Goal: Transaction & Acquisition: Obtain resource

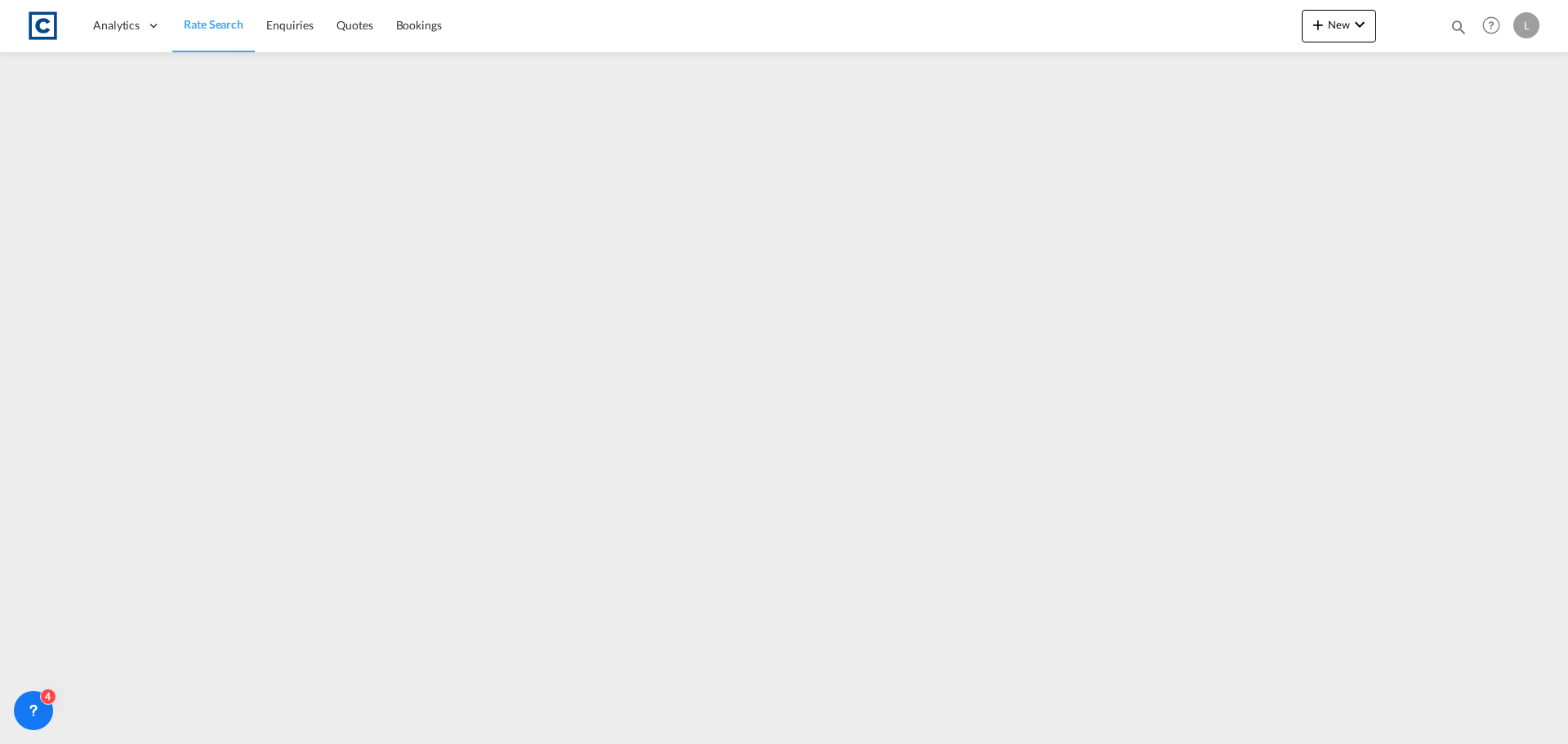
drag, startPoint x: 0, startPoint y: 0, endPoint x: 206, endPoint y: 23, distance: 207.3
click at [206, 23] on span "Rate Search" at bounding box center [213, 24] width 60 height 14
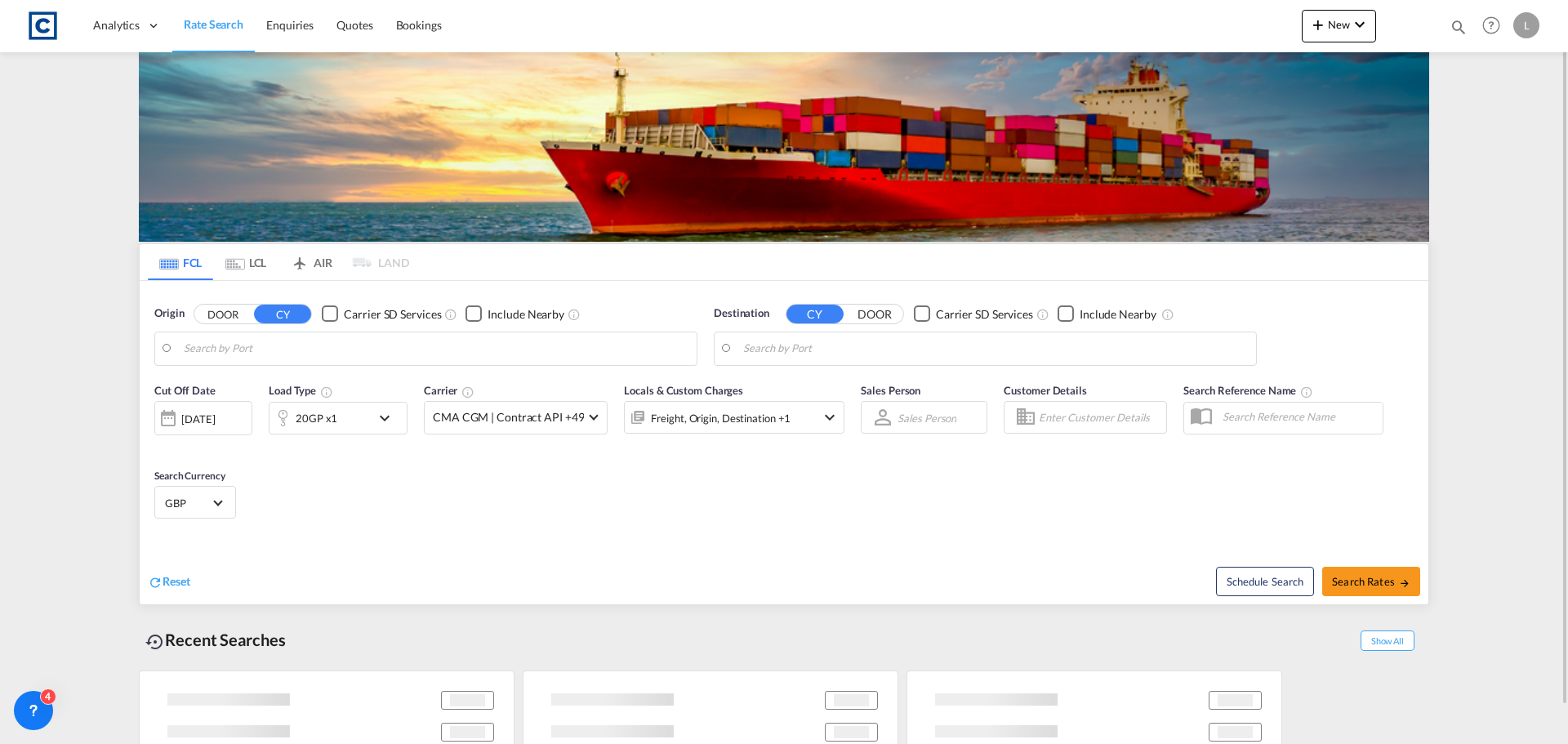
type input "GB-NW10, [PERSON_NAME]"
type input "Lyttleton, ZAZDK"
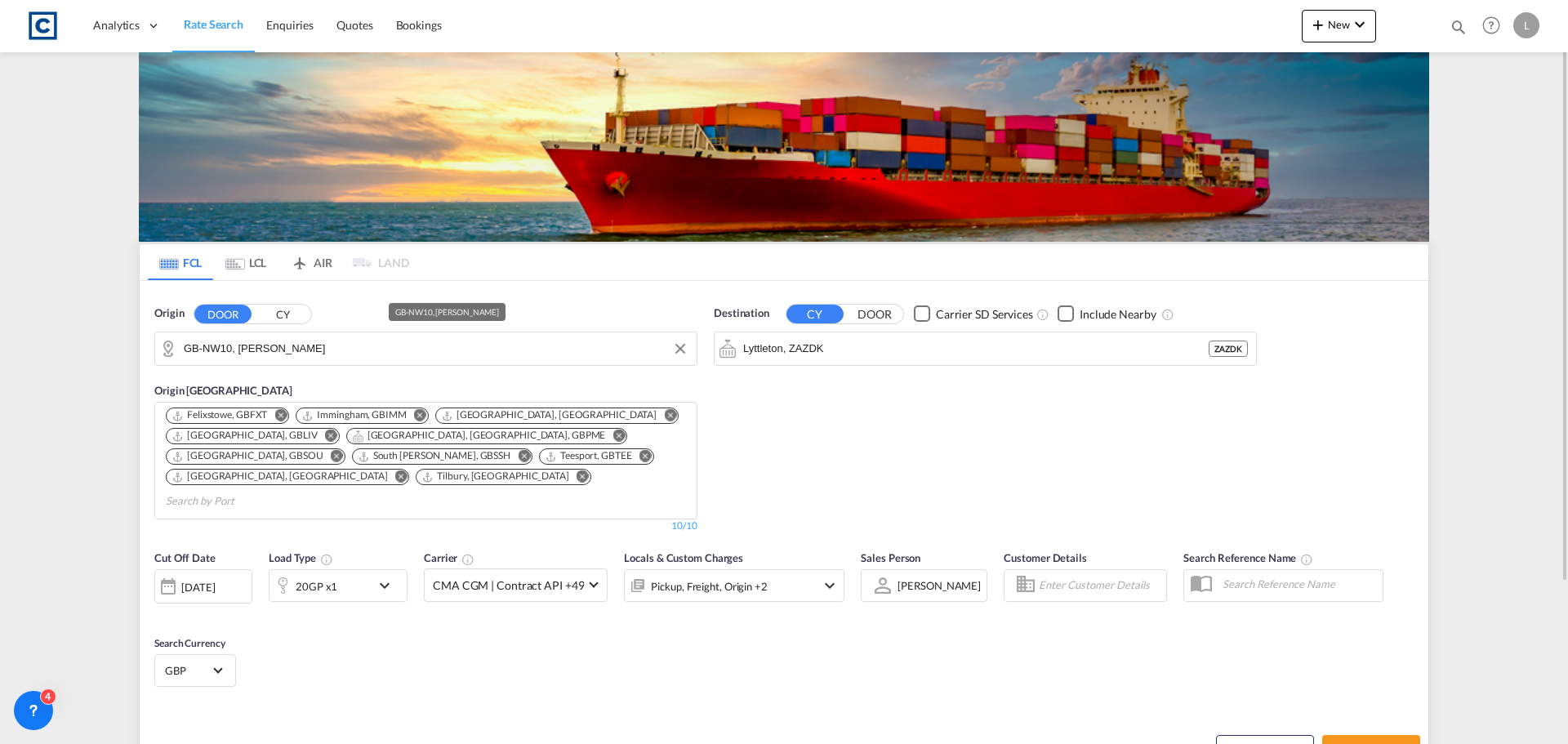
click at [302, 348] on input "GB-NW10, [PERSON_NAME]" at bounding box center [436, 347] width 505 height 24
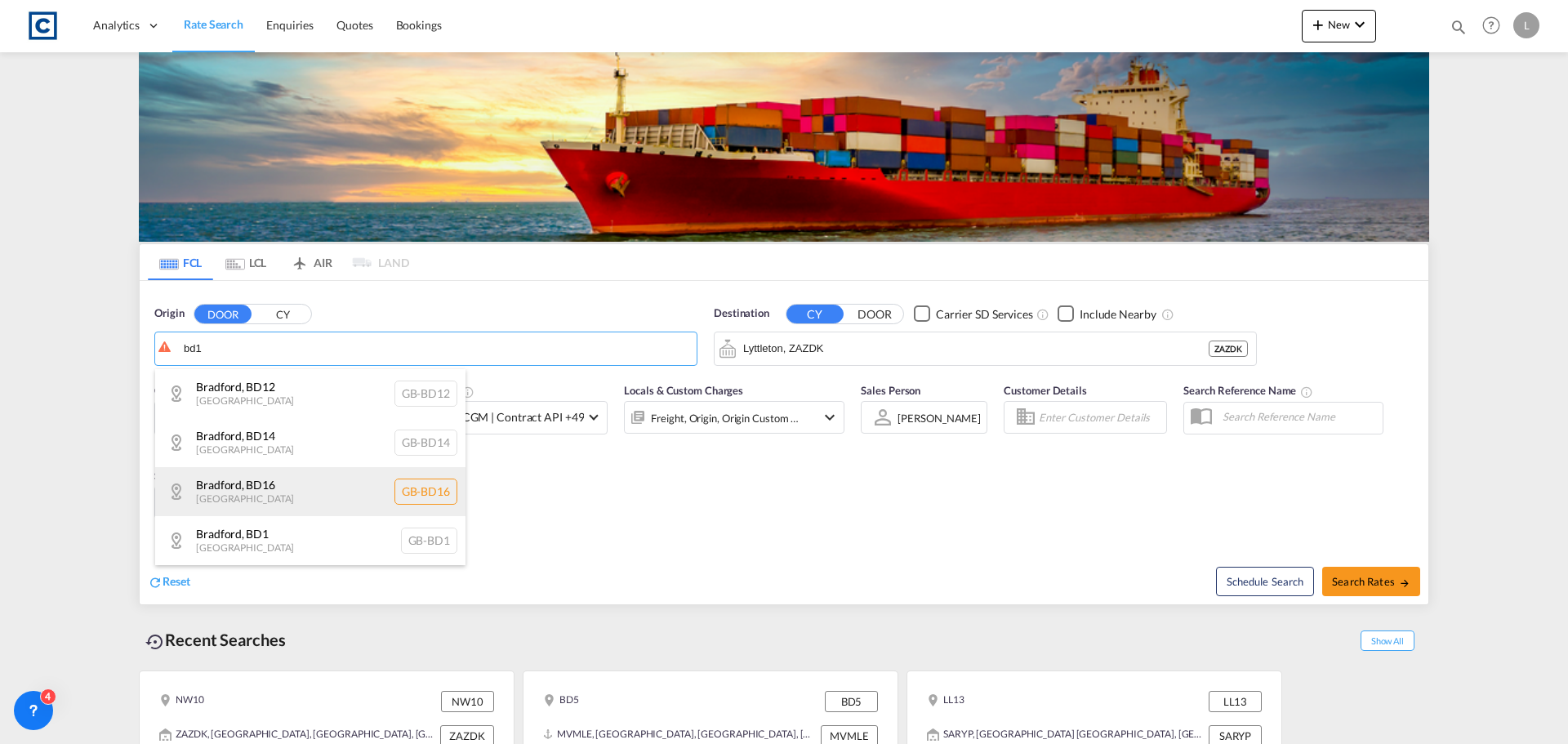
scroll to position [326, 0]
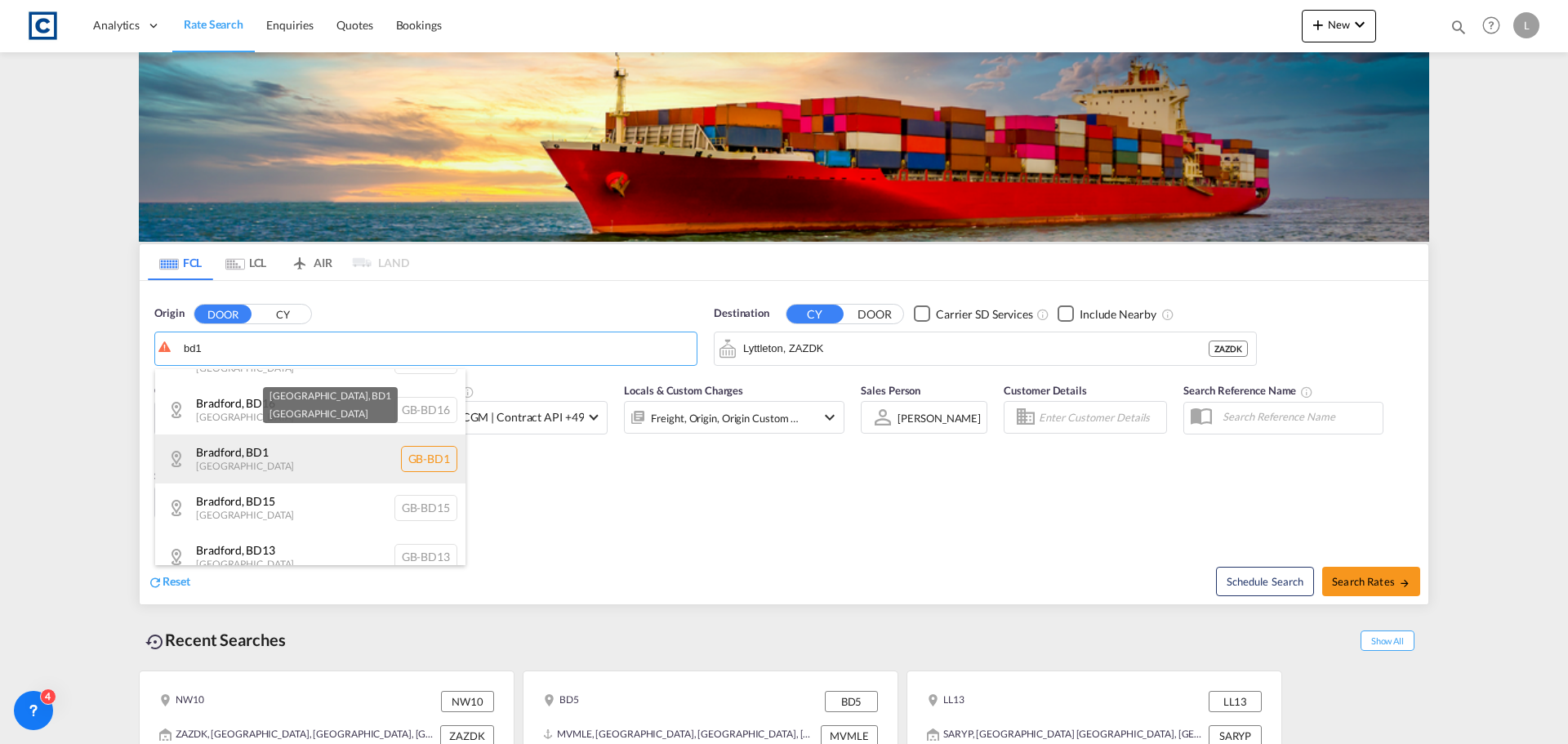
click at [284, 462] on div "[GEOGRAPHIC_DATA] , BD1 [GEOGRAPHIC_DATA] [GEOGRAPHIC_DATA]-BD1" at bounding box center [310, 458] width 310 height 49
type input "GB-BD1, [GEOGRAPHIC_DATA]"
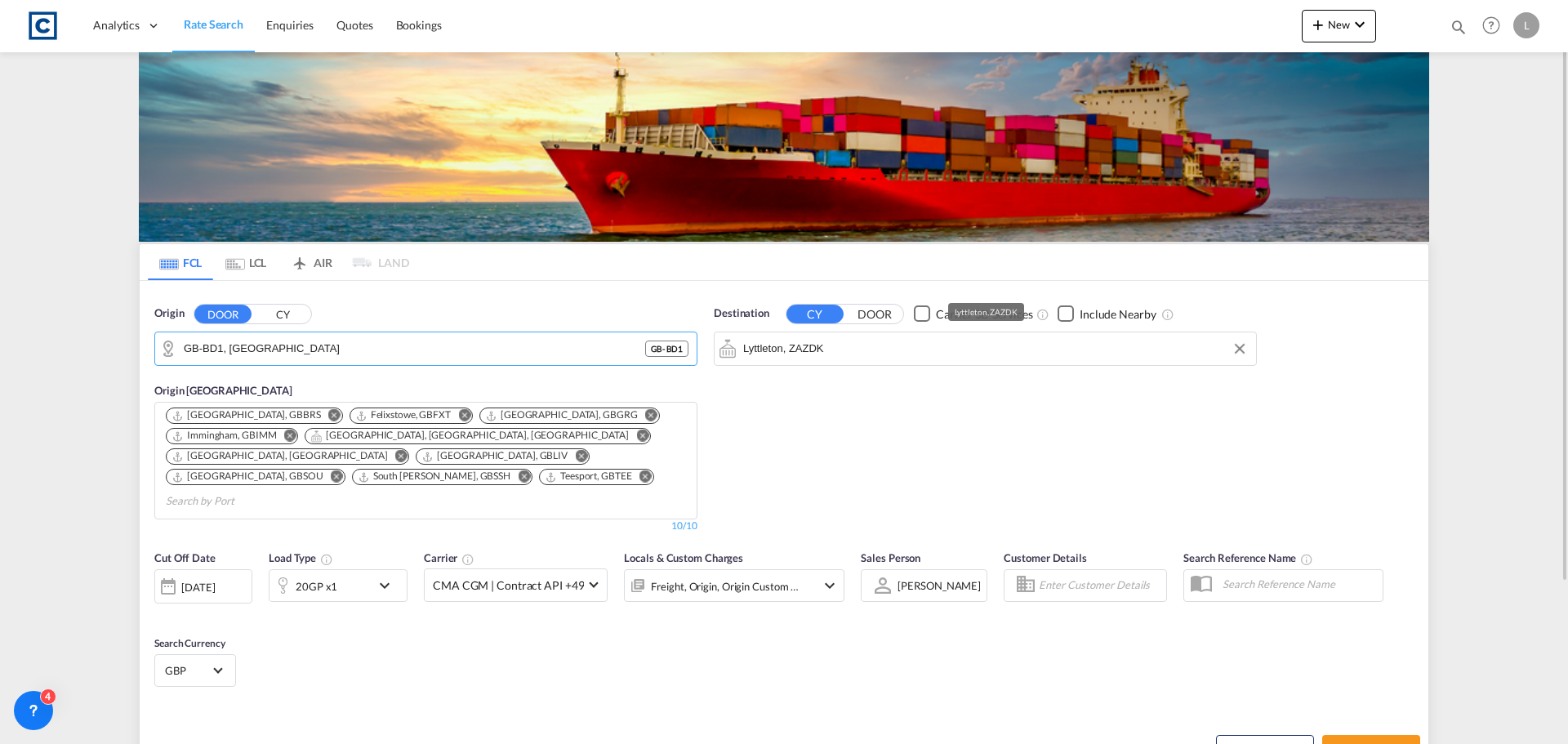
click at [870, 350] on input "Lyttleton, ZAZDK" at bounding box center [996, 347] width 505 height 24
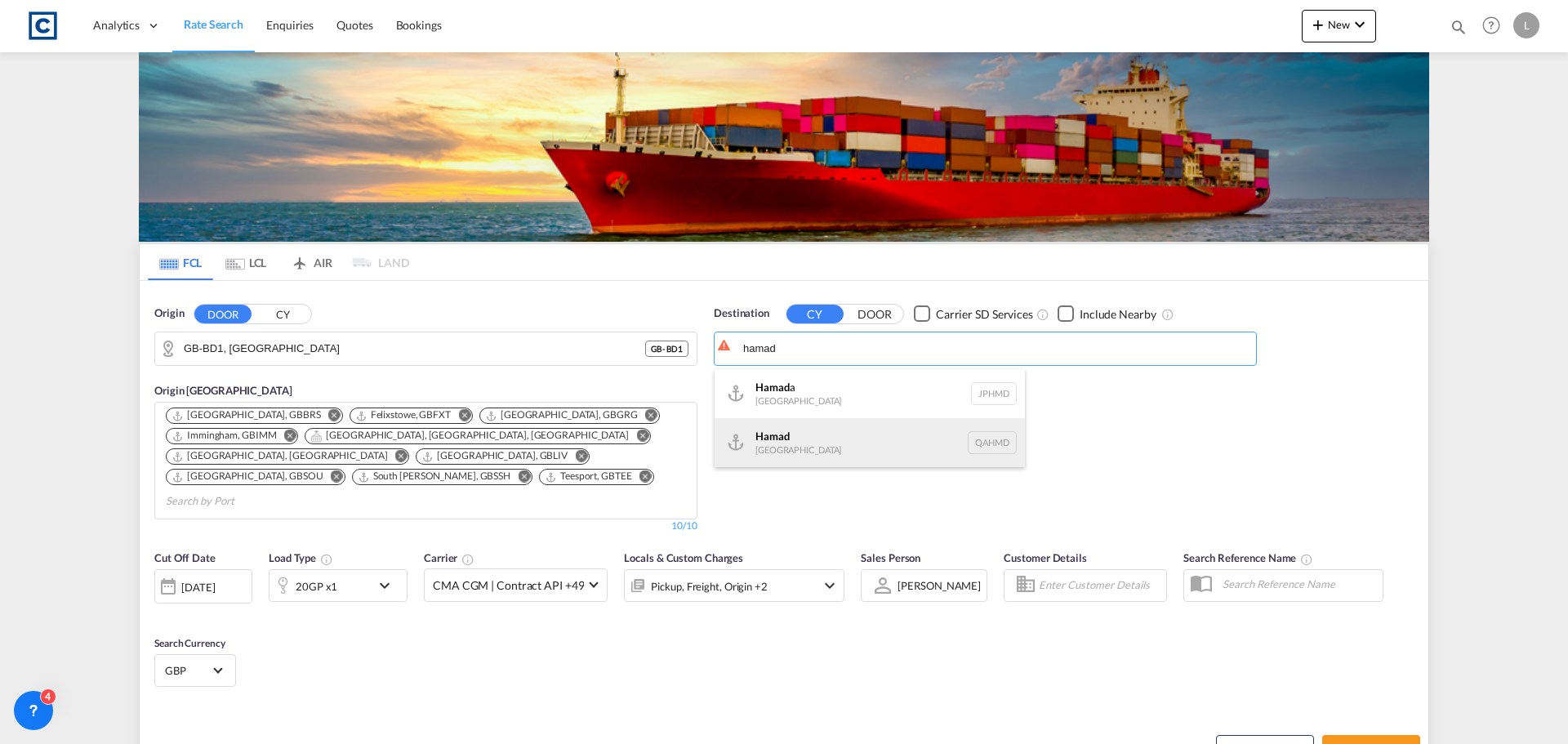
click at [808, 434] on div "Hamad [GEOGRAPHIC_DATA] QAHMD" at bounding box center [870, 442] width 310 height 49
type input "Hamad, QAHMD"
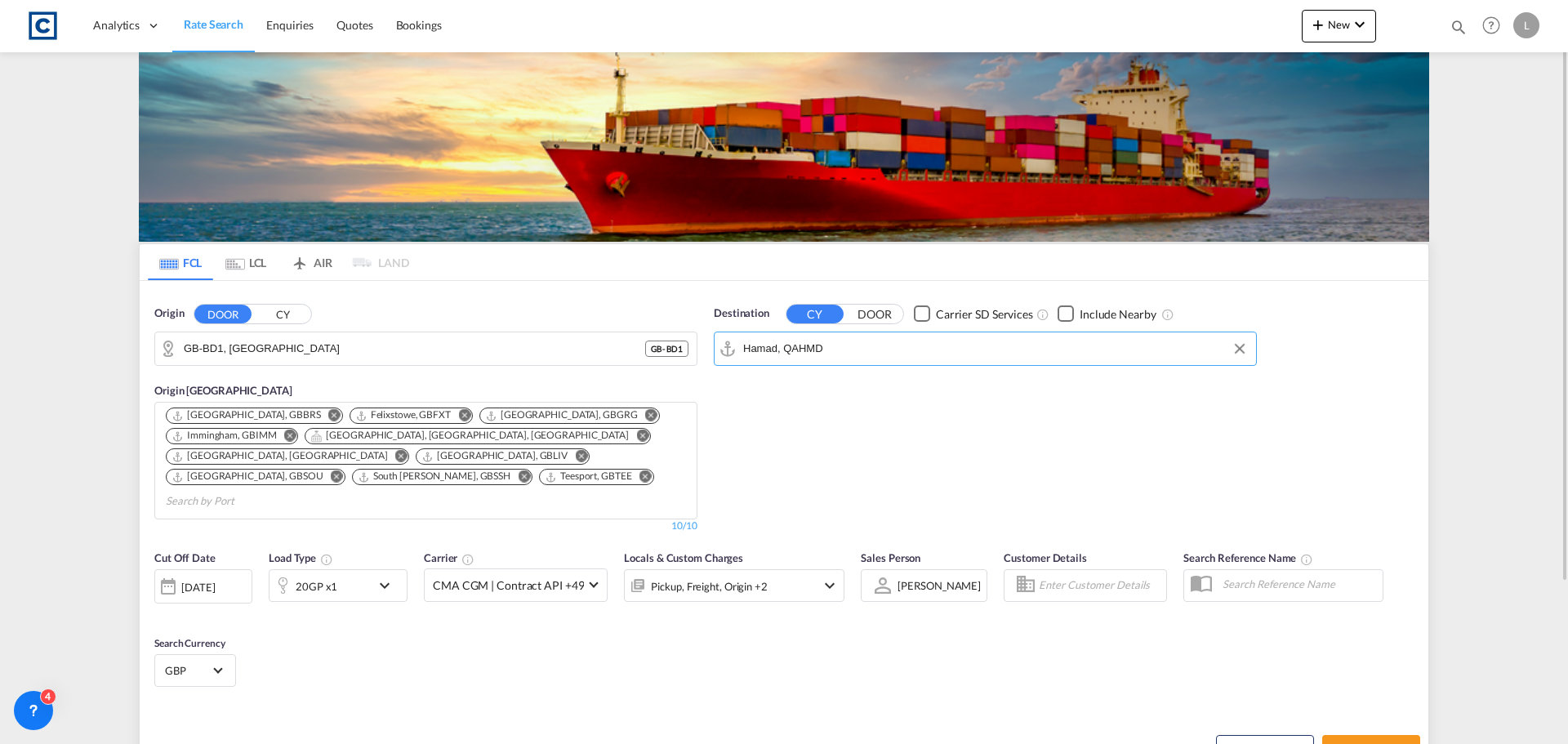
click at [346, 568] on div "20GP x1" at bounding box center [320, 585] width 102 height 33
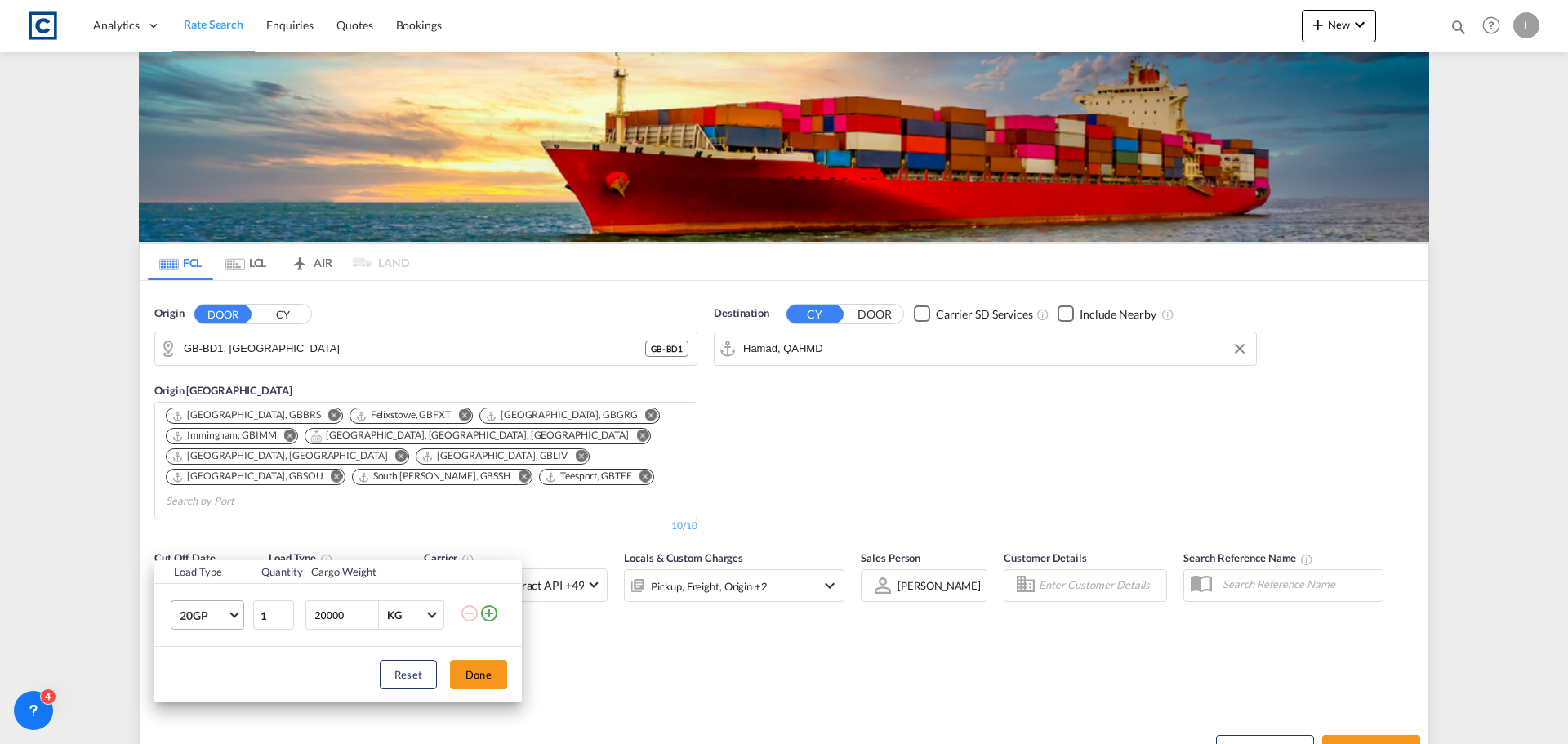
click at [218, 612] on span "20GP" at bounding box center [203, 616] width 47 height 16
click at [209, 610] on md-option "40HC" at bounding box center [222, 625] width 111 height 39
click at [498, 669] on button "Done" at bounding box center [479, 674] width 57 height 29
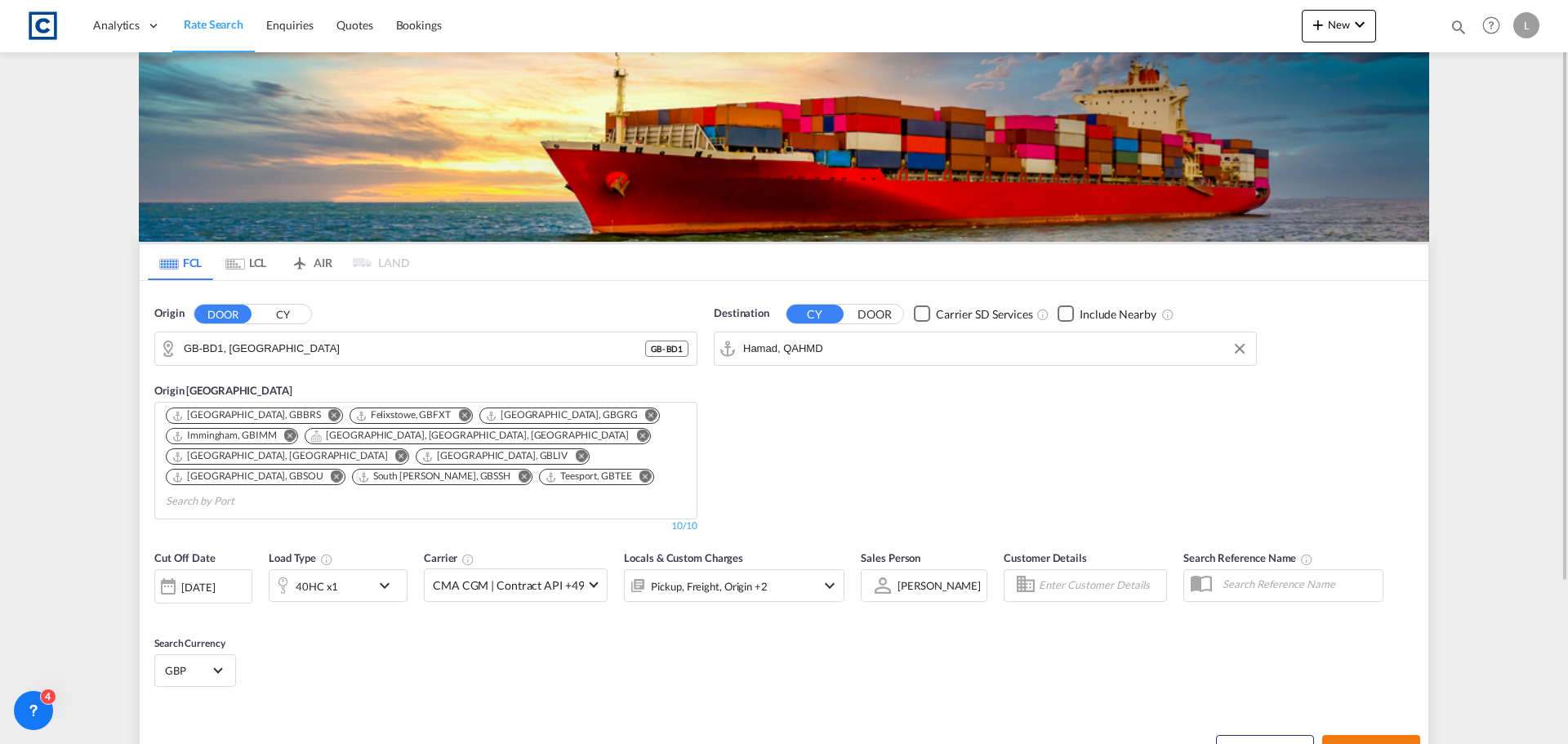
click at [1376, 743] on span "Search Rates" at bounding box center [1371, 749] width 78 height 13
type input "BD1 to QAHMD / [DATE]"
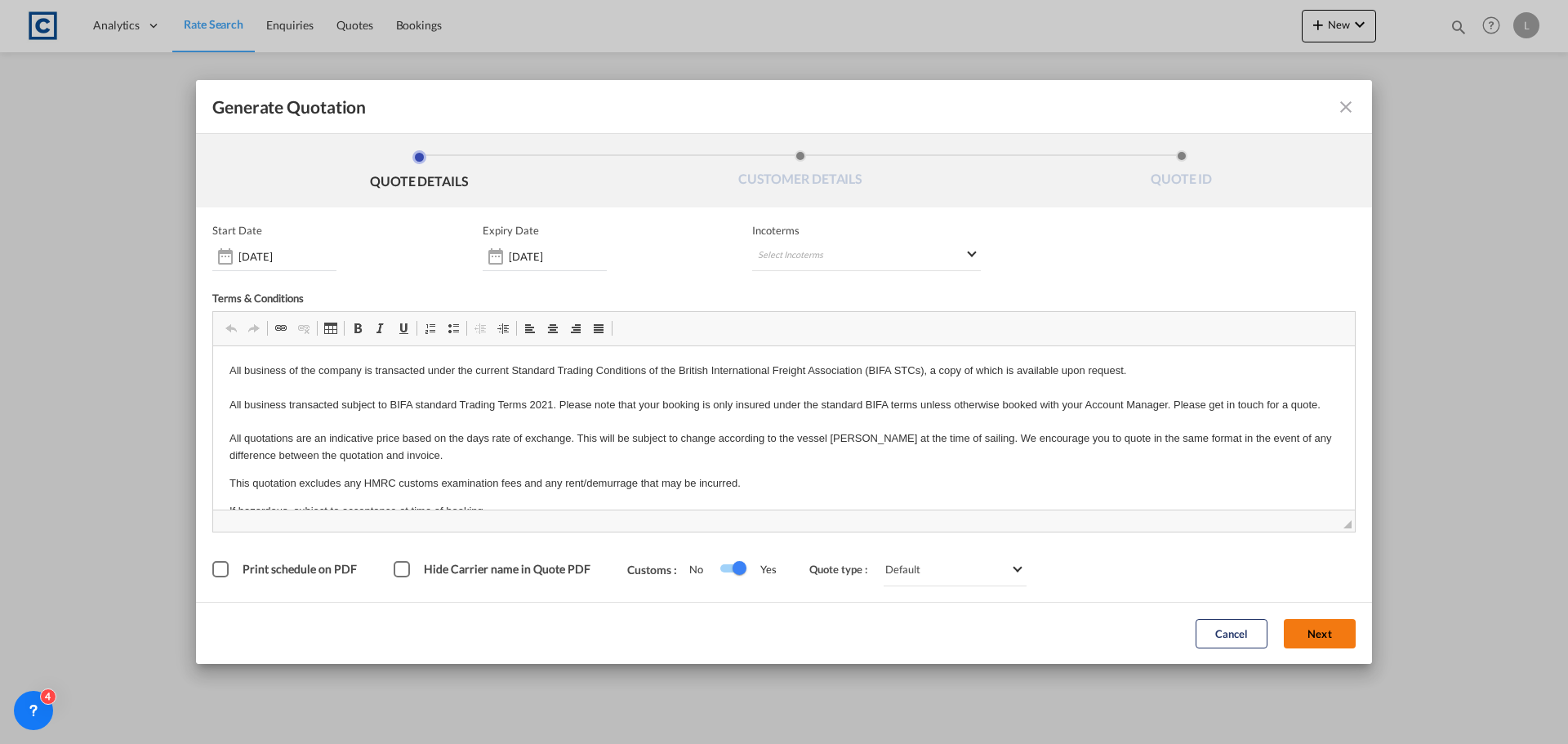
click at [1315, 625] on button "Next" at bounding box center [1319, 633] width 72 height 29
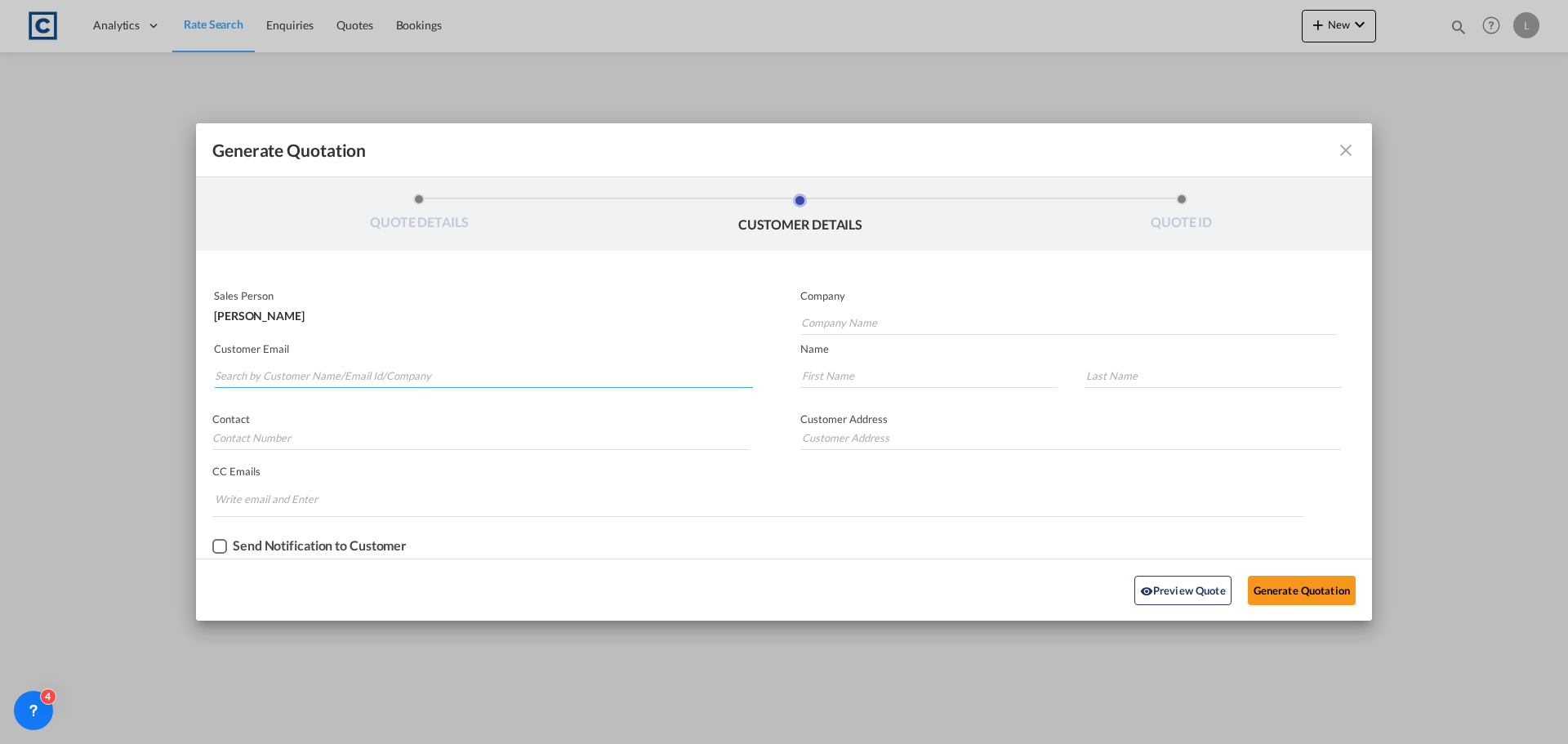
click at [292, 370] on input "Search by Customer Name/Email Id/Company" at bounding box center [484, 375] width 538 height 24
paste input "[PERSON_NAME] <[EMAIL_ADDRESS][DOMAIN_NAME]>"
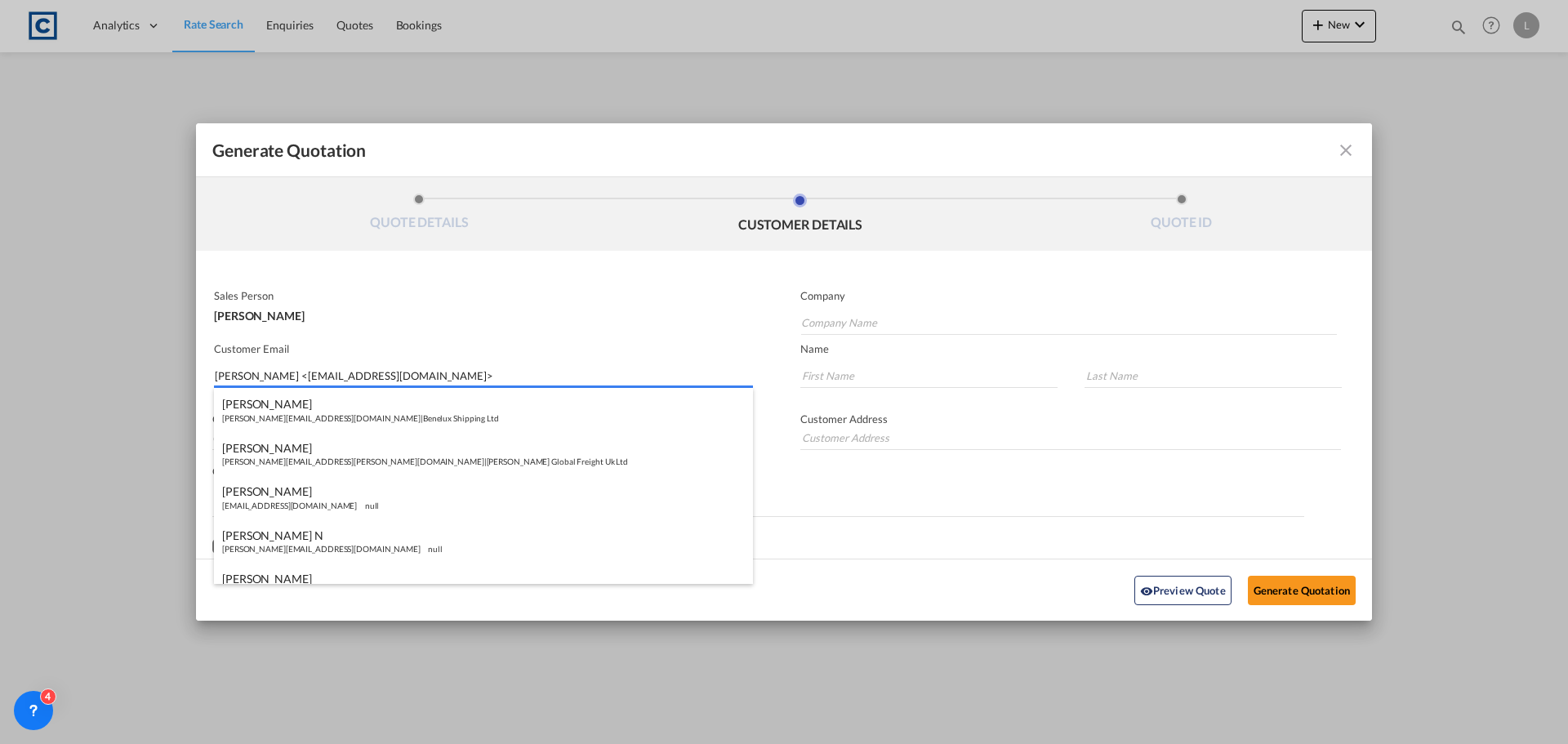
drag, startPoint x: 269, startPoint y: 379, endPoint x: 265, endPoint y: 335, distance: 44.2
click at [269, 372] on input "[PERSON_NAME] <[EMAIL_ADDRESS][DOMAIN_NAME]>" at bounding box center [484, 375] width 538 height 24
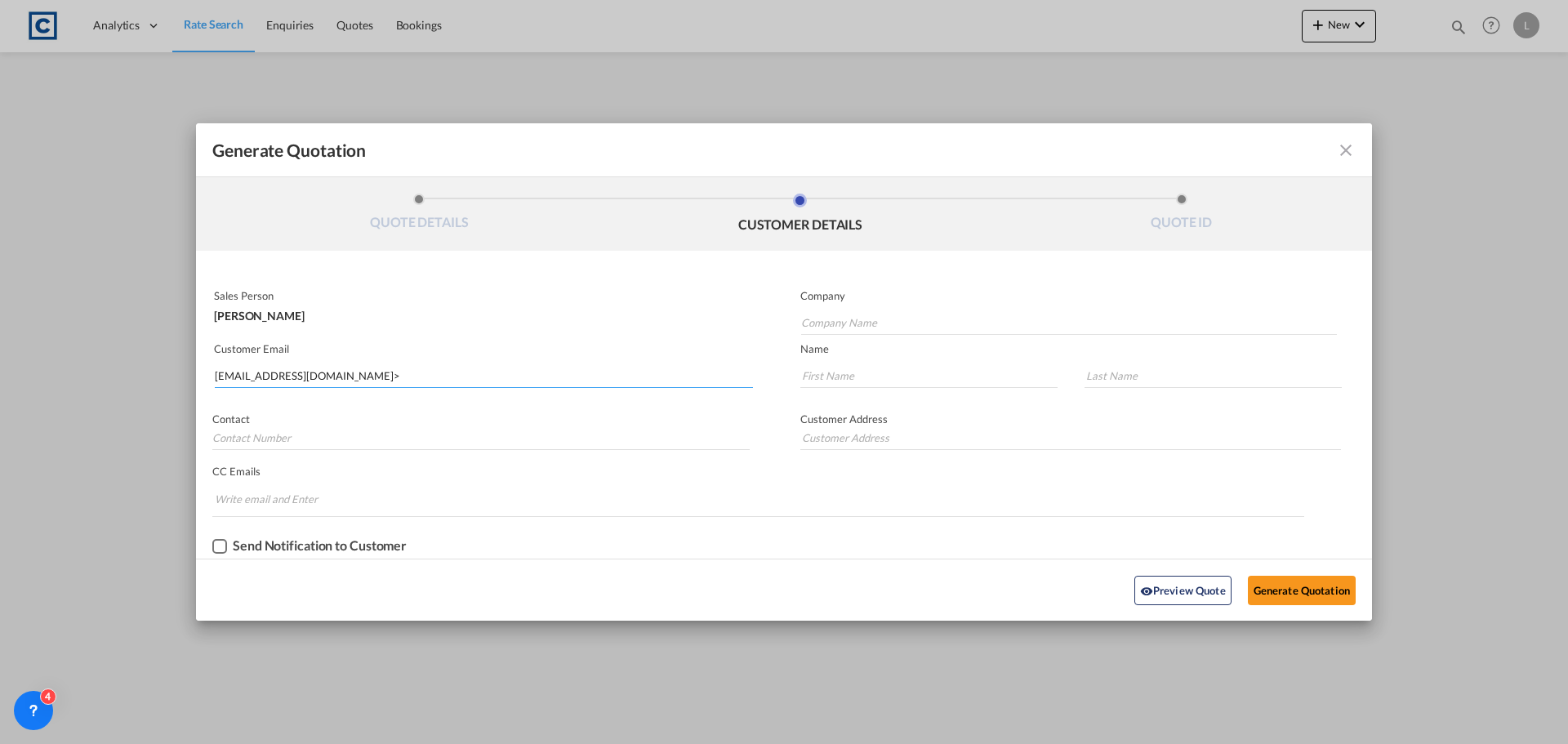
click at [340, 366] on input "[EMAIL_ADDRESS][DOMAIN_NAME]>" at bounding box center [484, 375] width 538 height 24
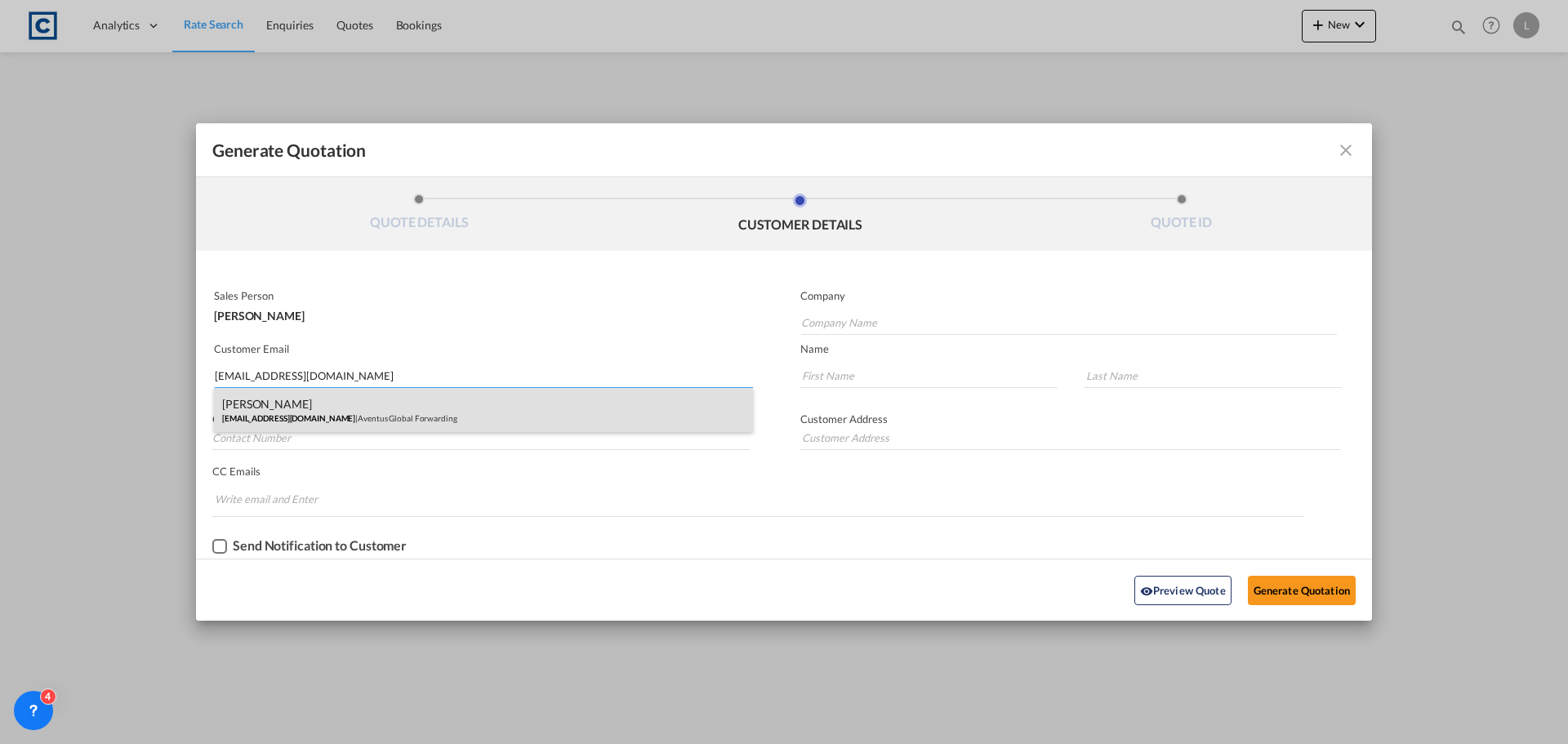
type input "[EMAIL_ADDRESS][DOMAIN_NAME]"
click at [265, 411] on div "[PERSON_NAME] [EMAIL_ADDRESS][DOMAIN_NAME] | Aventus Global Forwarding" at bounding box center [483, 409] width 539 height 44
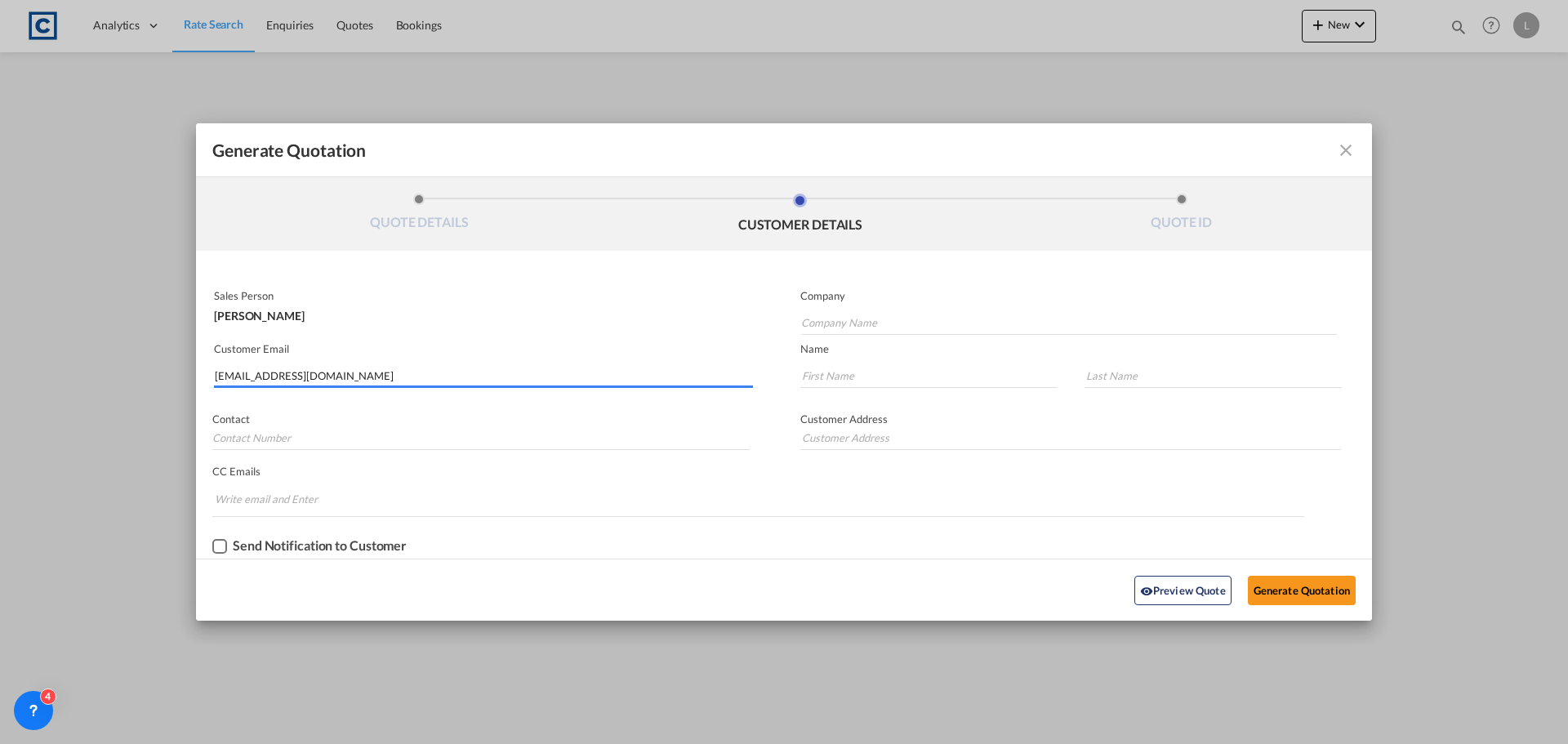
type input "Aventus Global Forwarding"
type input "Jack"
type input "Juttla"
type input "- 01753 684909"
type input "Heathrow Cube |2nd Floor |[STREET_ADDRESS]"
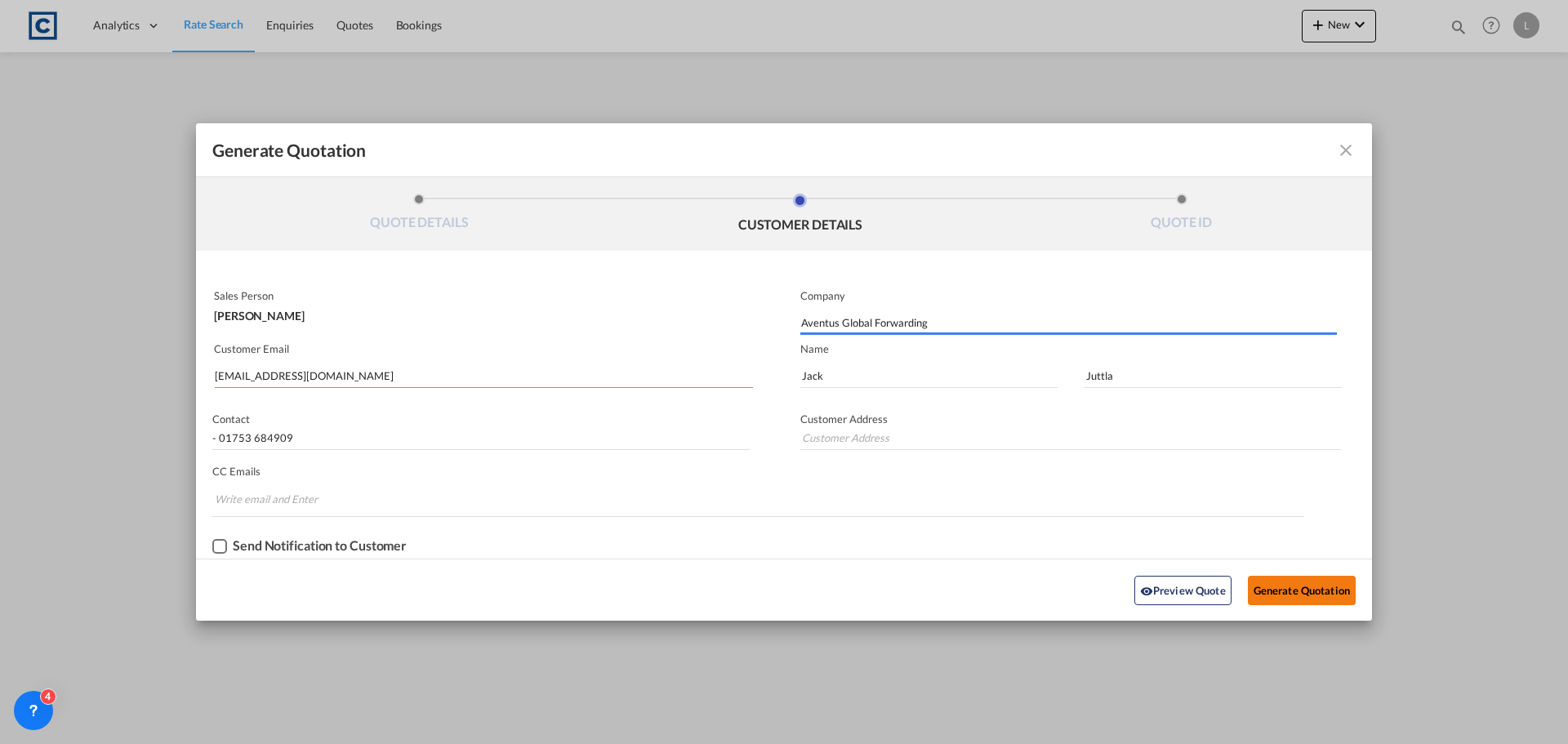
type input "Heathrow Cube |2nd Floor |[STREET_ADDRESS]"
click at [1322, 589] on button "Generate Quotation" at bounding box center [1301, 590] width 108 height 29
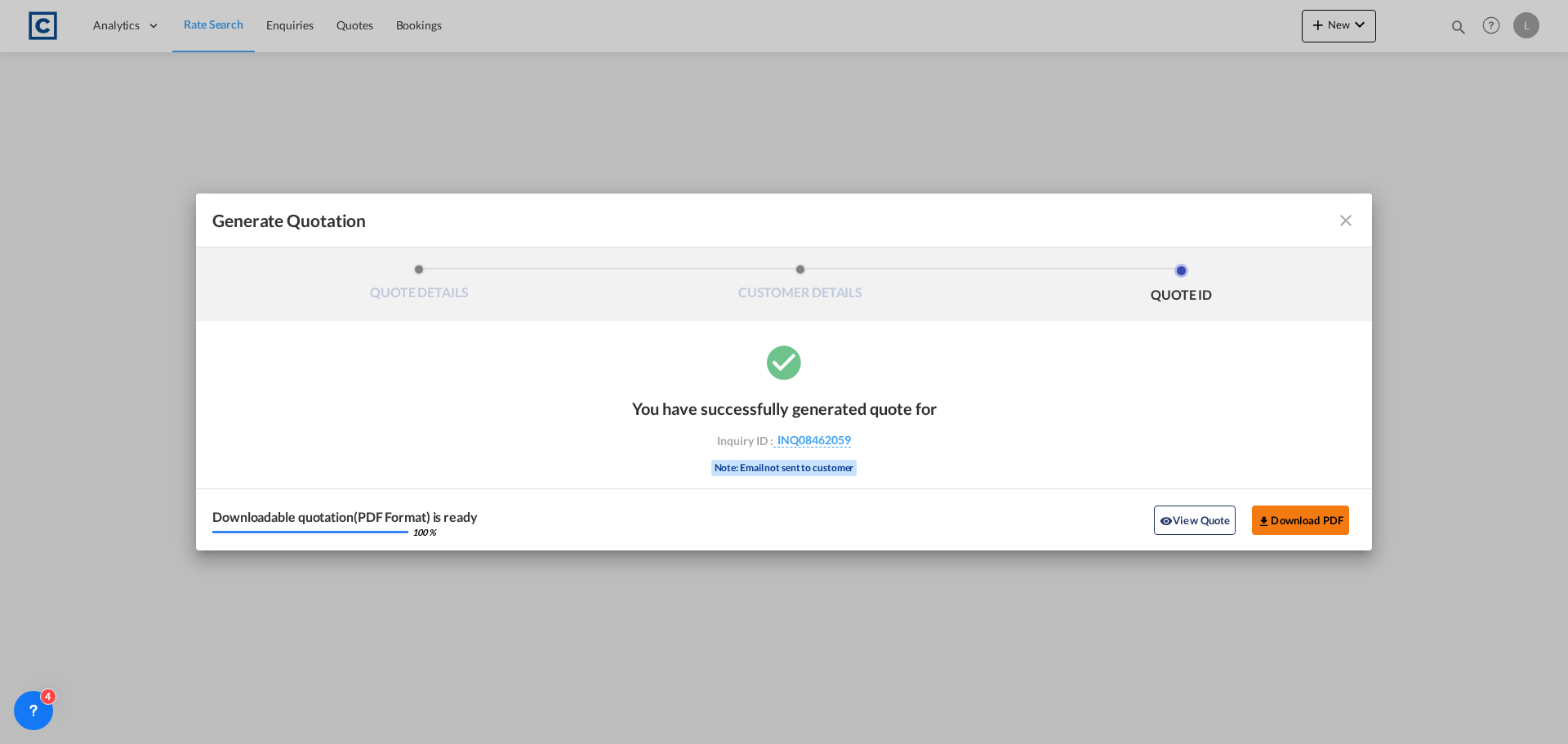
click at [1284, 513] on button "Download PDF" at bounding box center [1300, 519] width 97 height 29
click at [1343, 221] on md-icon "icon-close fg-AAA8AD cursor m-0" at bounding box center [1346, 220] width 20 height 20
